Goal: Transaction & Acquisition: Purchase product/service

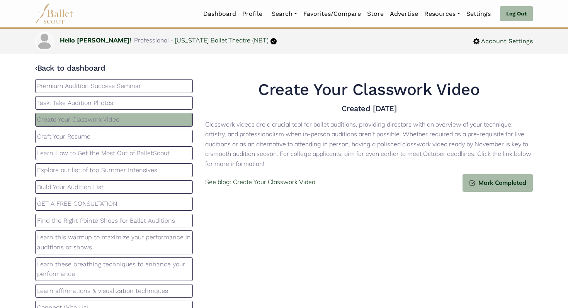
click at [55, 23] on img at bounding box center [54, 13] width 39 height 21
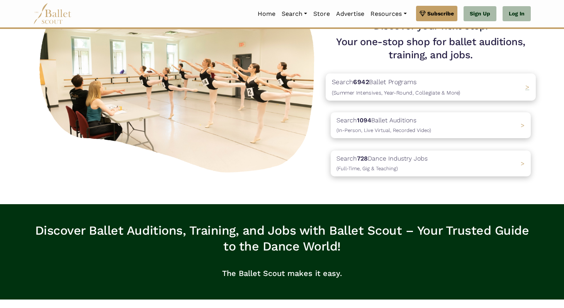
scroll to position [78, 0]
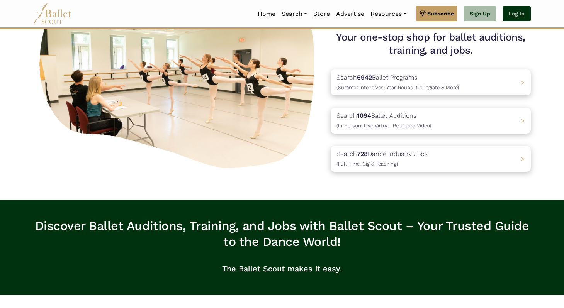
click at [513, 18] on link "Log In" at bounding box center [516, 13] width 28 height 15
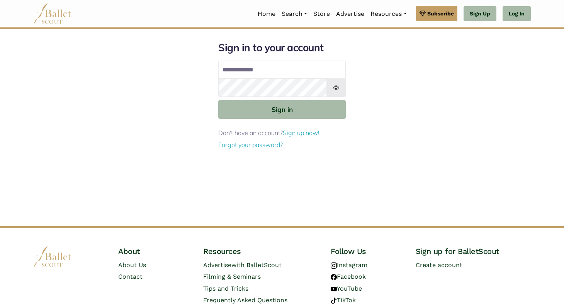
click at [259, 66] on input "Email address" at bounding box center [281, 70] width 127 height 19
type input "**********"
click at [218, 100] on button "Sign in" at bounding box center [281, 109] width 127 height 19
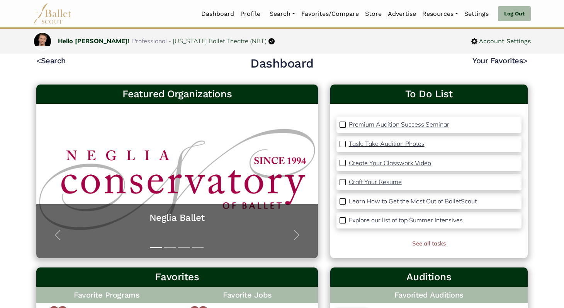
scroll to position [22, 0]
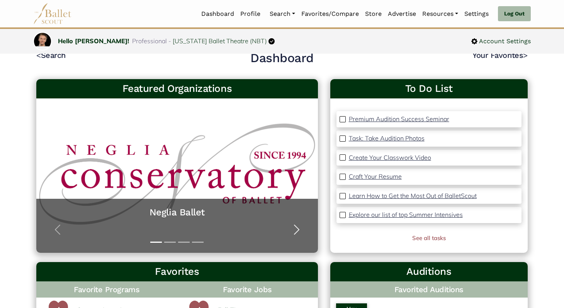
click at [297, 226] on span "button" at bounding box center [296, 230] width 12 height 12
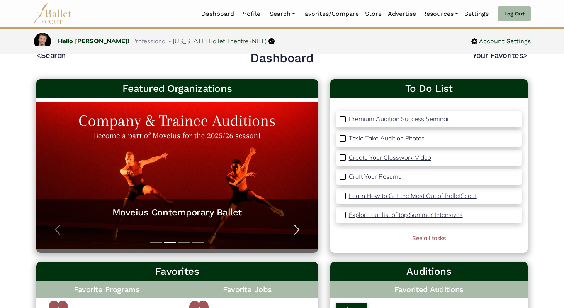
click at [297, 226] on span "button" at bounding box center [296, 230] width 12 height 12
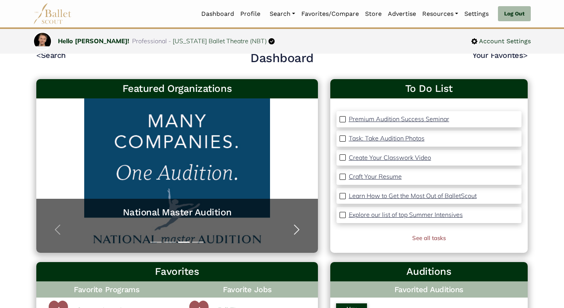
click at [297, 226] on span "button" at bounding box center [296, 230] width 12 height 12
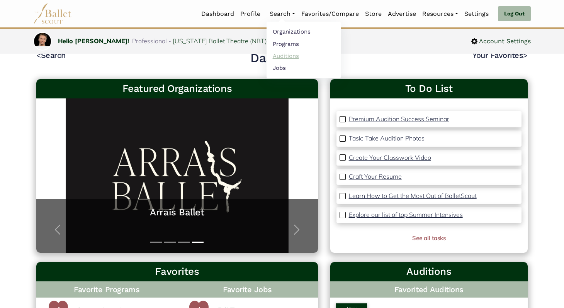
click at [281, 55] on link "Auditions" at bounding box center [303, 56] width 74 height 12
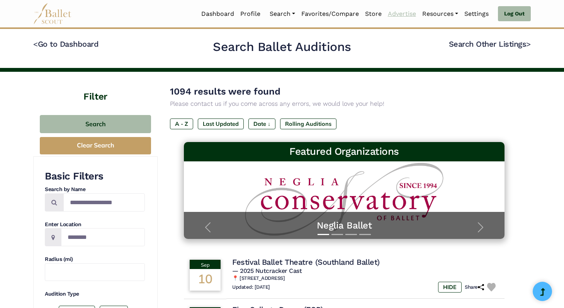
click at [394, 14] on link "Advertise" at bounding box center [402, 14] width 34 height 16
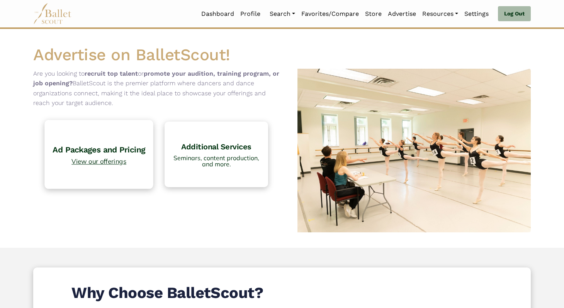
click at [74, 155] on link "Ad Packages and Pricing View our offerings" at bounding box center [98, 154] width 109 height 69
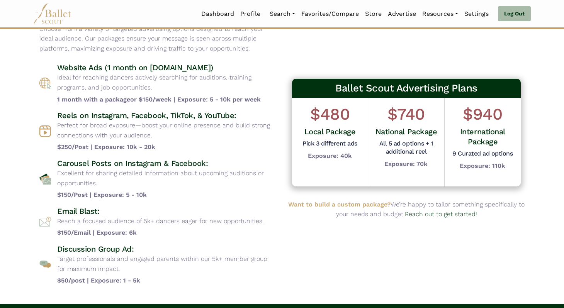
scroll to position [43, 0]
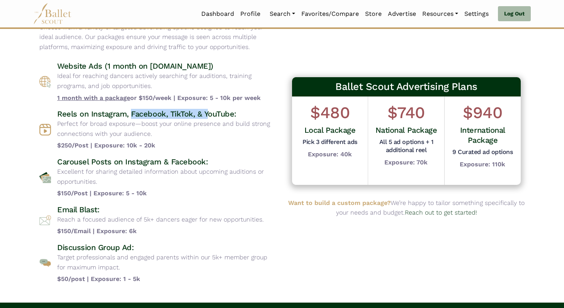
drag, startPoint x: 131, startPoint y: 113, endPoint x: 209, endPoint y: 113, distance: 77.6
click at [209, 113] on h4 "Reels on Instagram, Facebook, TikTok, & YouTube:" at bounding box center [166, 114] width 219 height 10
click at [97, 111] on h4 "Reels on Instagram, Facebook, TikTok, & YouTube:" at bounding box center [166, 114] width 219 height 10
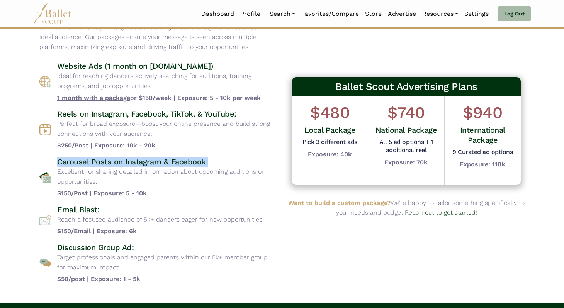
drag, startPoint x: 56, startPoint y: 163, endPoint x: 208, endPoint y: 164, distance: 152.5
click at [208, 164] on div "Carousel Posts on Instagram & Facebook: Excellent for sharing detailed informat…" at bounding box center [157, 178] width 236 height 42
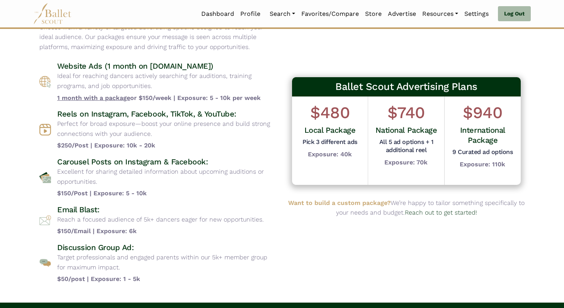
click at [88, 249] on h4 "Discussion Group Ad:" at bounding box center [166, 247] width 219 height 10
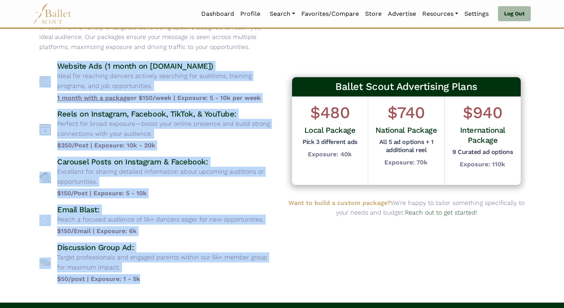
drag, startPoint x: 164, startPoint y: 284, endPoint x: 47, endPoint y: 75, distance: 239.4
click at [47, 75] on div "Website Ads (1 month on www.balletscout.info) Ideal for reaching dancers active…" at bounding box center [157, 172] width 236 height 223
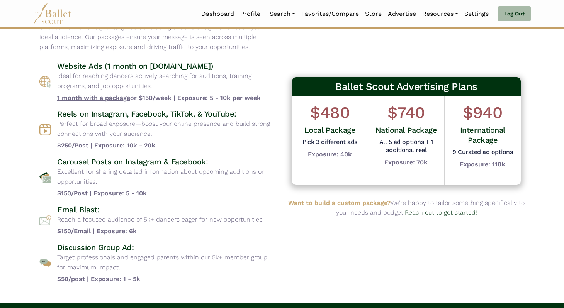
click at [40, 67] on div "Website Ads (1 month on www.balletscout.info) Ideal for reaching dancers active…" at bounding box center [157, 82] width 236 height 42
